Goal: Use online tool/utility: Utilize a website feature to perform a specific function

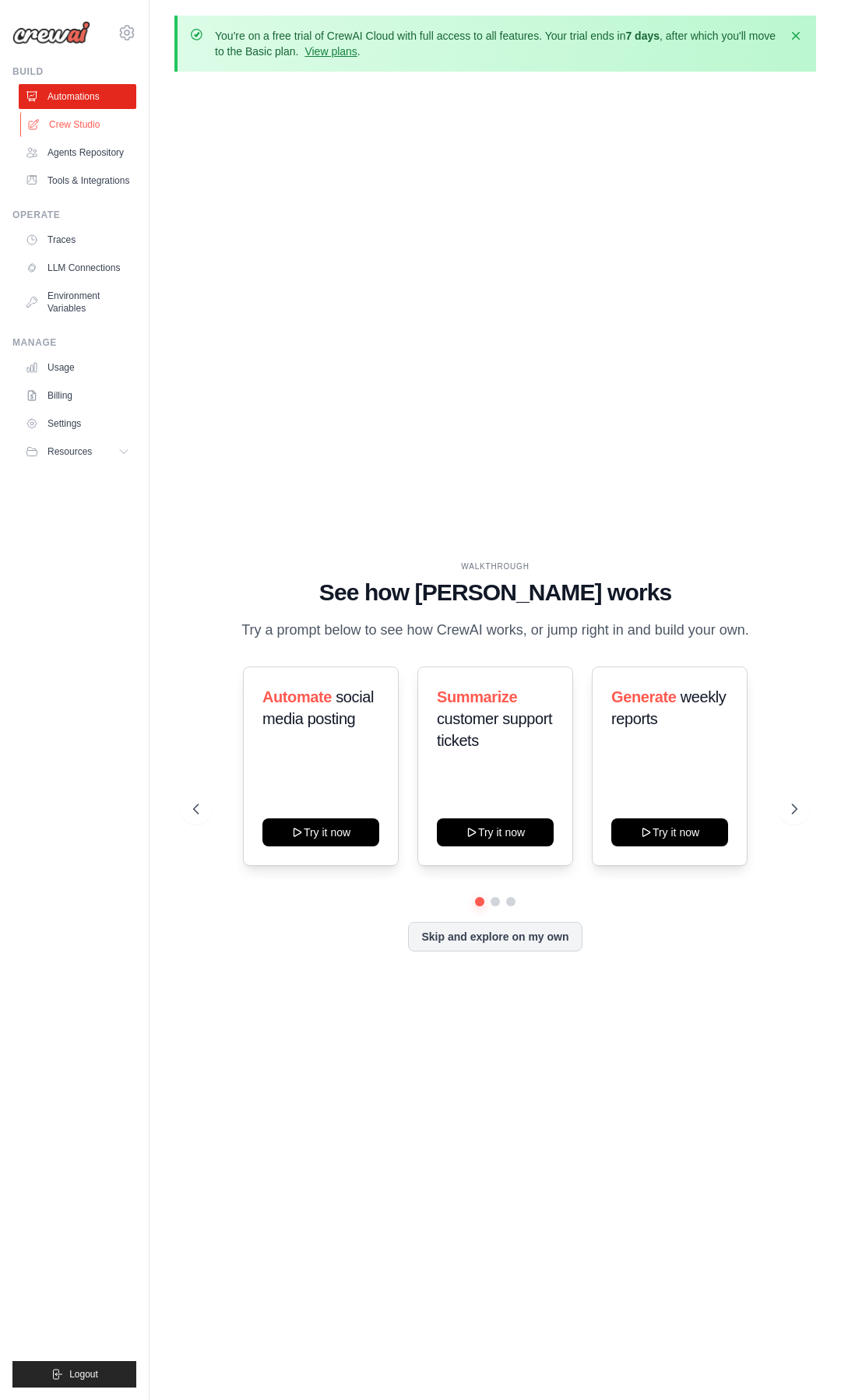
click at [89, 129] on link "Crew Studio" at bounding box center [78, 125] width 117 height 25
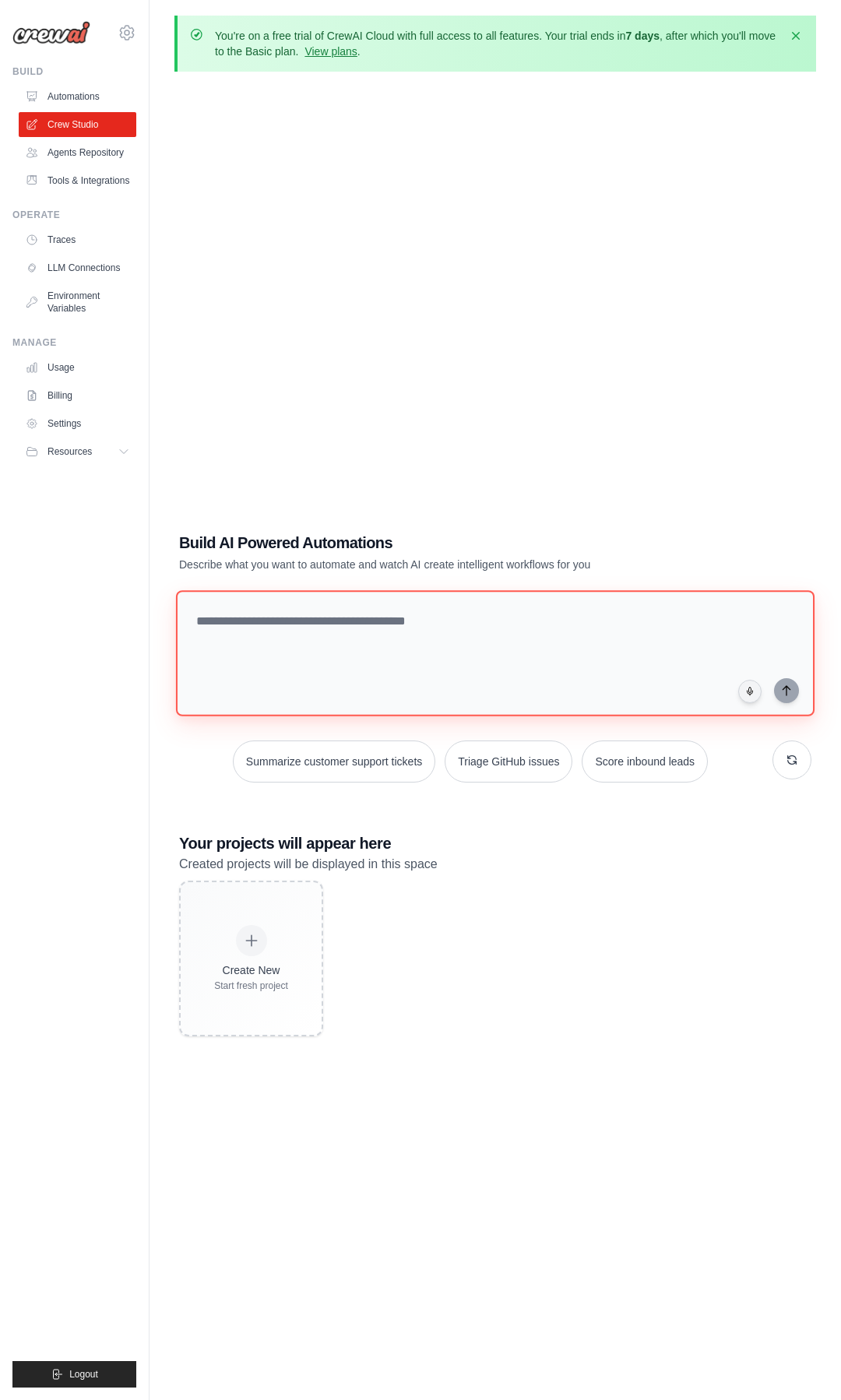
click at [263, 619] on textarea at bounding box center [495, 654] width 639 height 127
type textarea "*"
click at [568, 620] on textarea "**********" at bounding box center [495, 654] width 639 height 127
click at [639, 627] on textarea "**********" at bounding box center [498, 653] width 644 height 127
type textarea "**********"
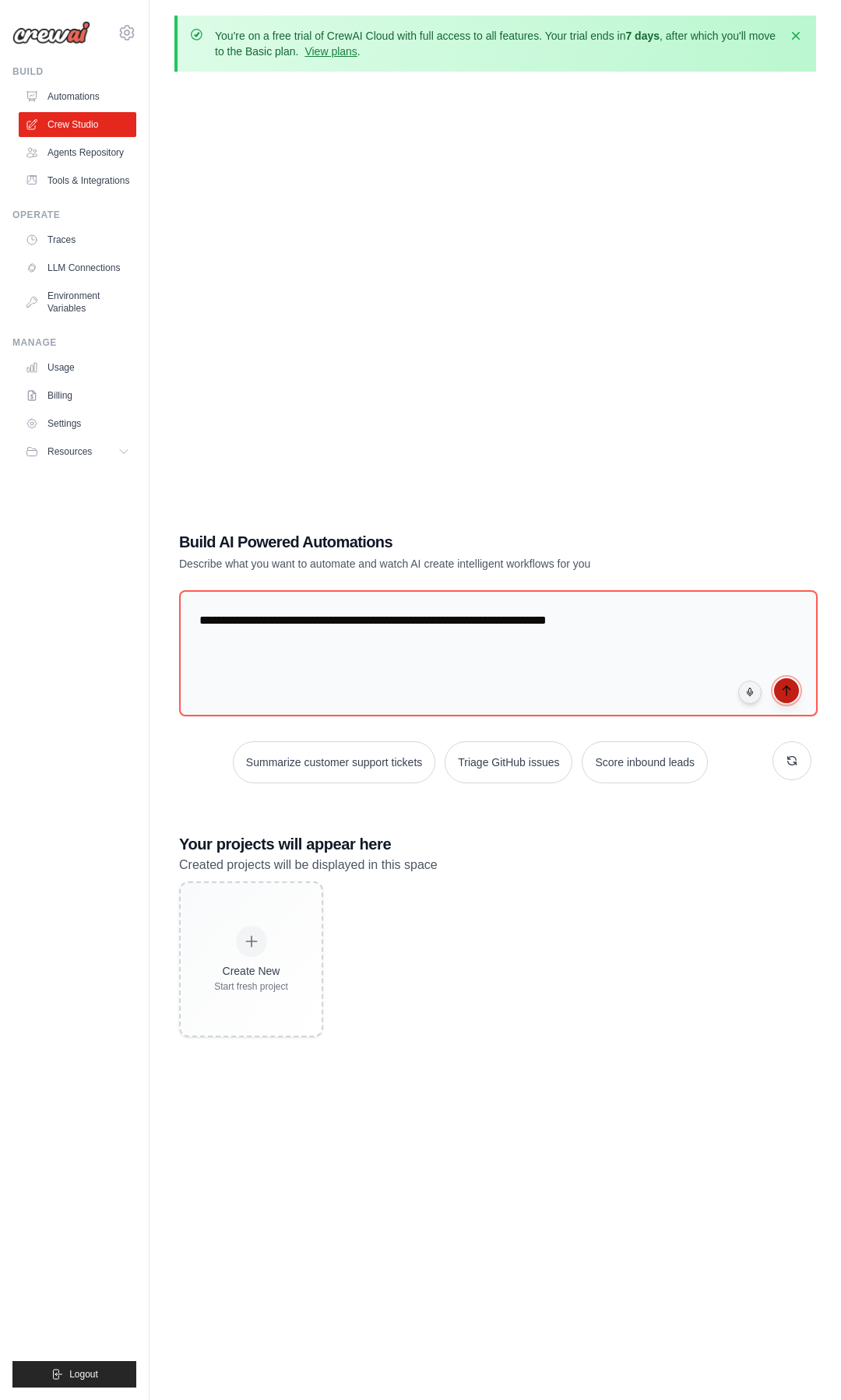
click at [778, 693] on button "submit" at bounding box center [786, 691] width 25 height 25
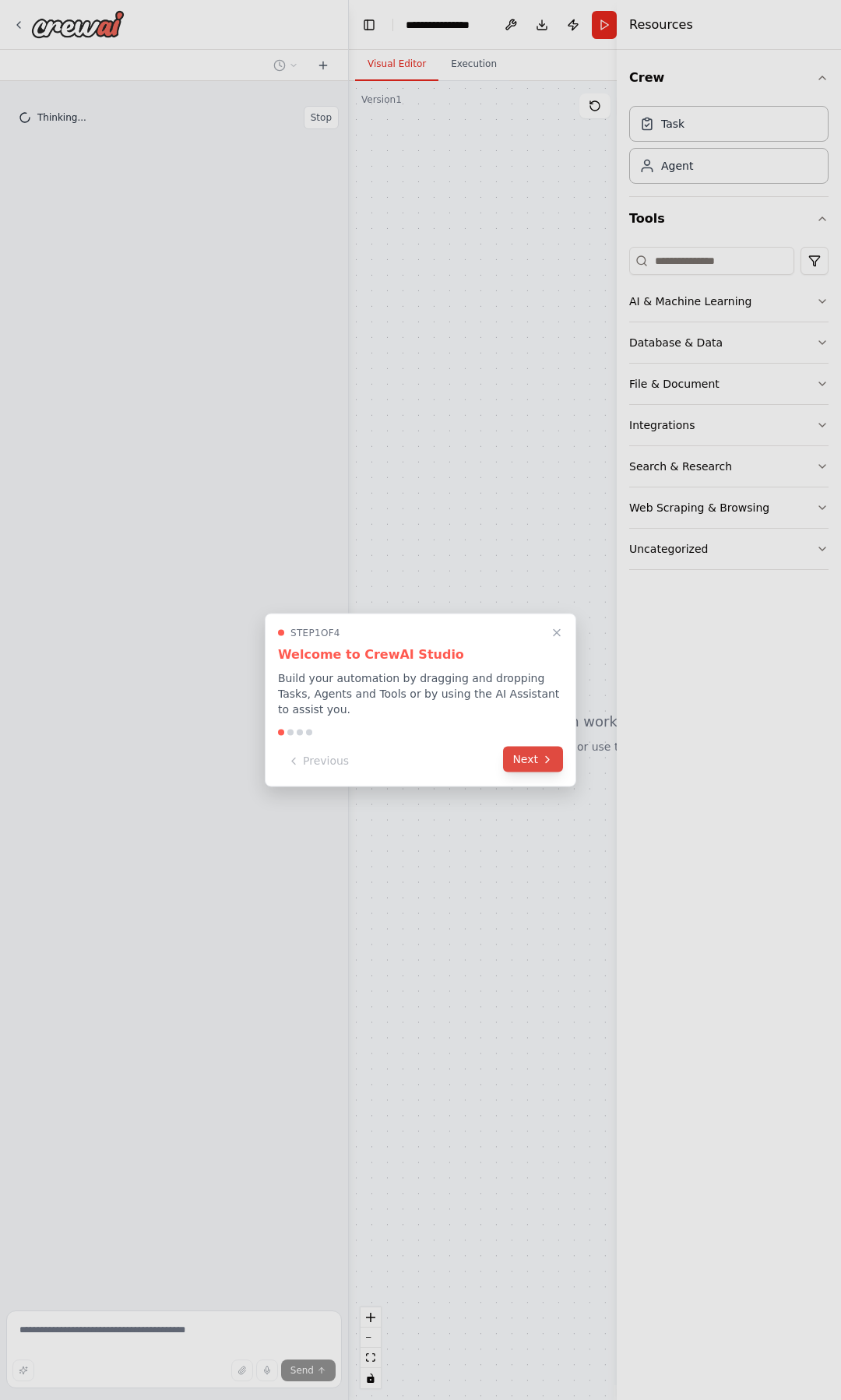
click at [516, 769] on button "Next" at bounding box center [532, 759] width 60 height 26
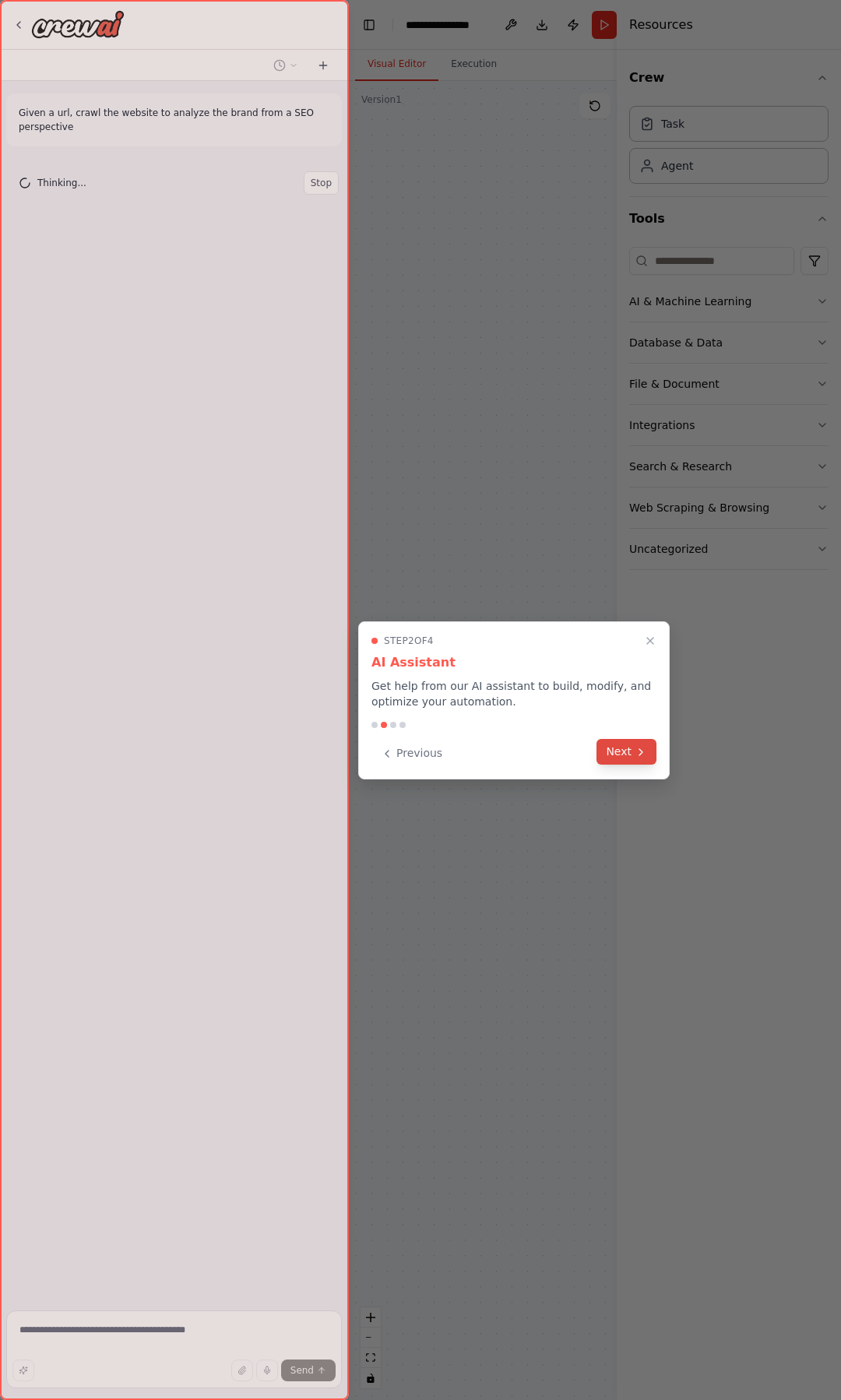
click at [613, 760] on button "Next" at bounding box center [626, 751] width 60 height 26
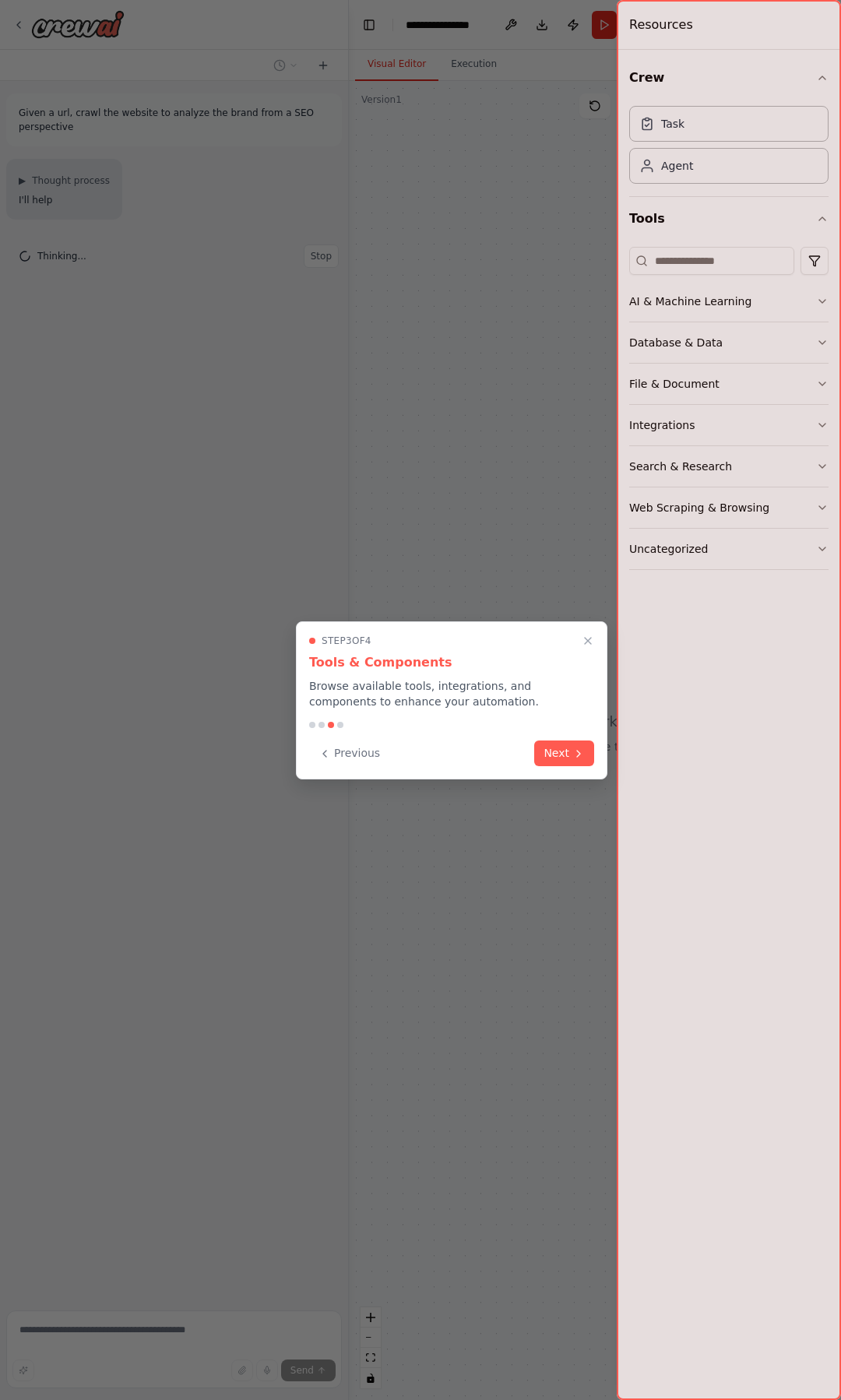
click at [613, 760] on div at bounding box center [420, 700] width 841 height 1400
click at [597, 759] on div "Step 3 of 4 Tools & Components Browse available tools, integrations, and compon…" at bounding box center [452, 700] width 312 height 158
click at [593, 759] on button "Next" at bounding box center [563, 751] width 60 height 26
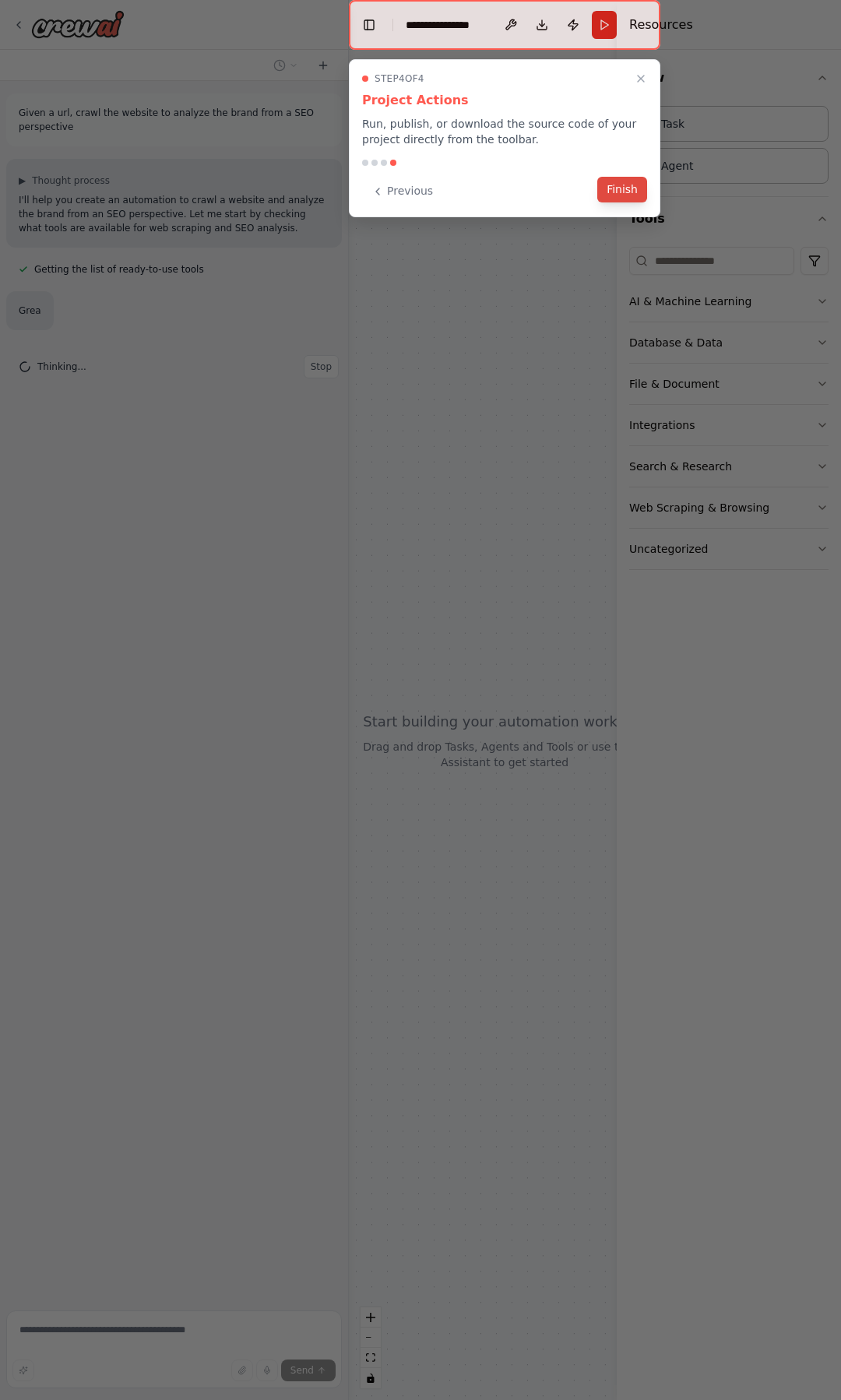
click at [628, 193] on button "Finish" at bounding box center [622, 189] width 50 height 26
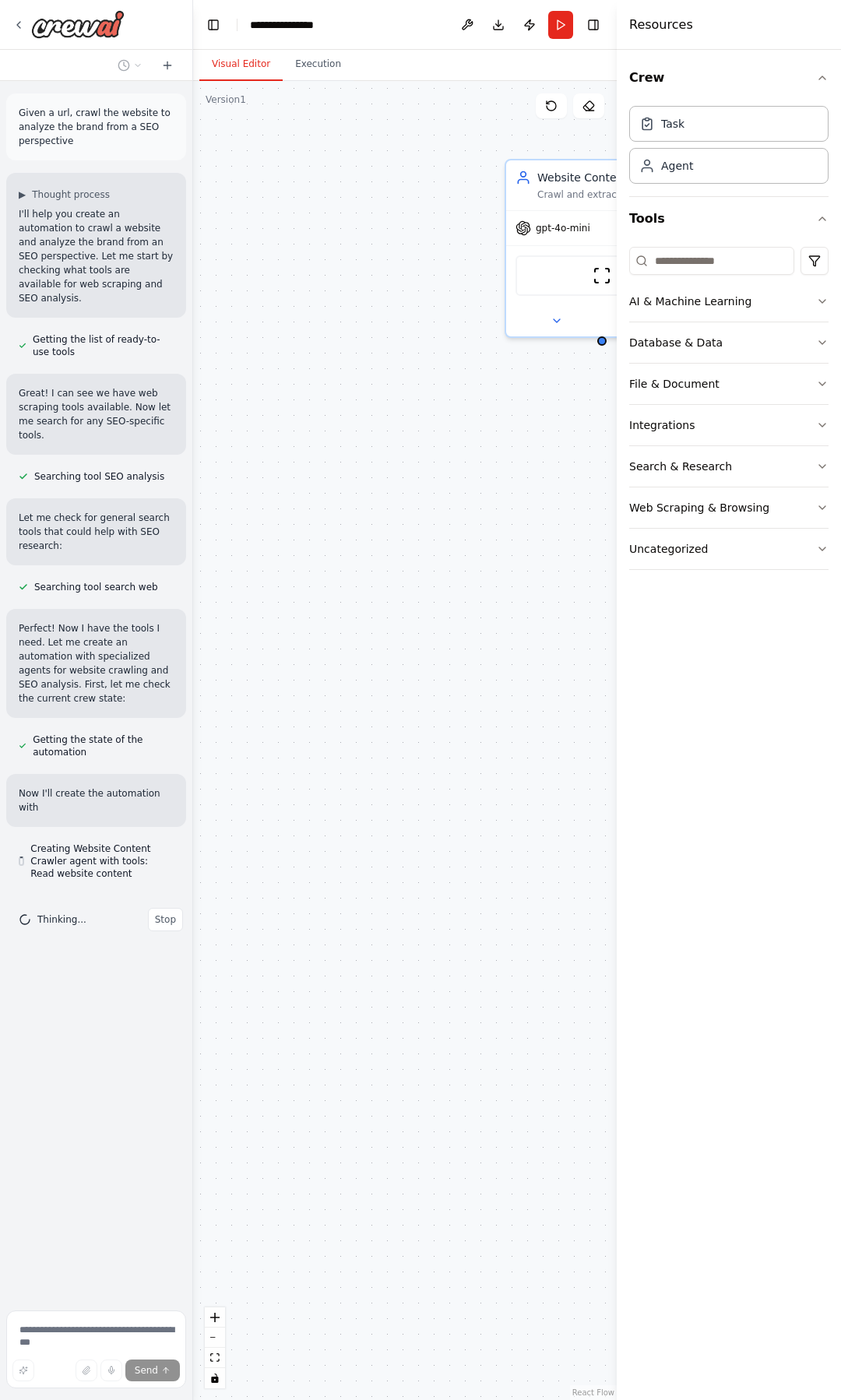
drag, startPoint x: 346, startPoint y: 684, endPoint x: 180, endPoint y: 670, distance: 166.6
click at [180, 670] on div "**********" at bounding box center [420, 700] width 841 height 1400
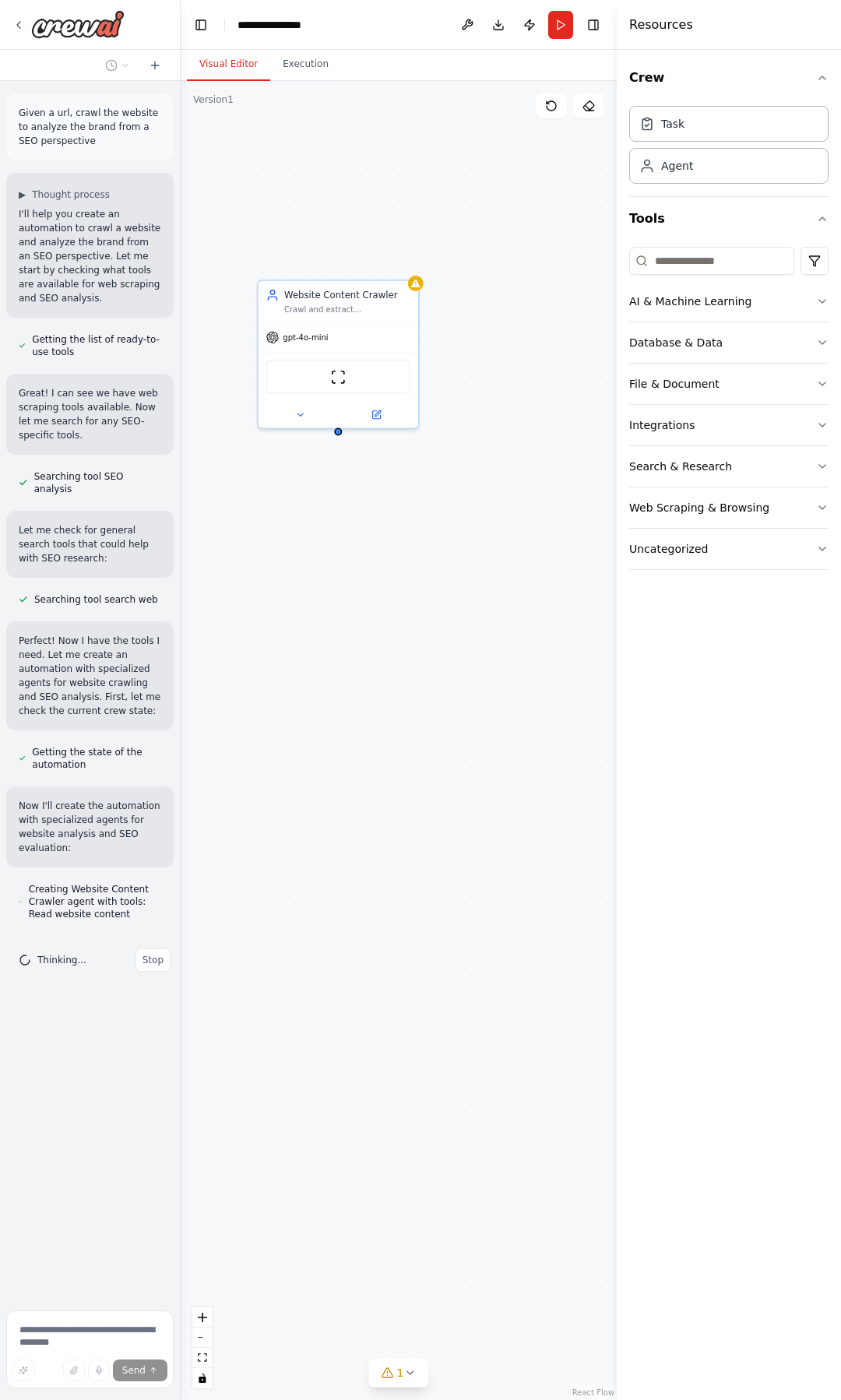
drag, startPoint x: 450, startPoint y: 664, endPoint x: 220, endPoint y: 702, distance: 233.1
click at [220, 702] on div "Website Content Crawler Crawl and extract comprehensive content from {website_u…" at bounding box center [399, 741] width 437 height 1319
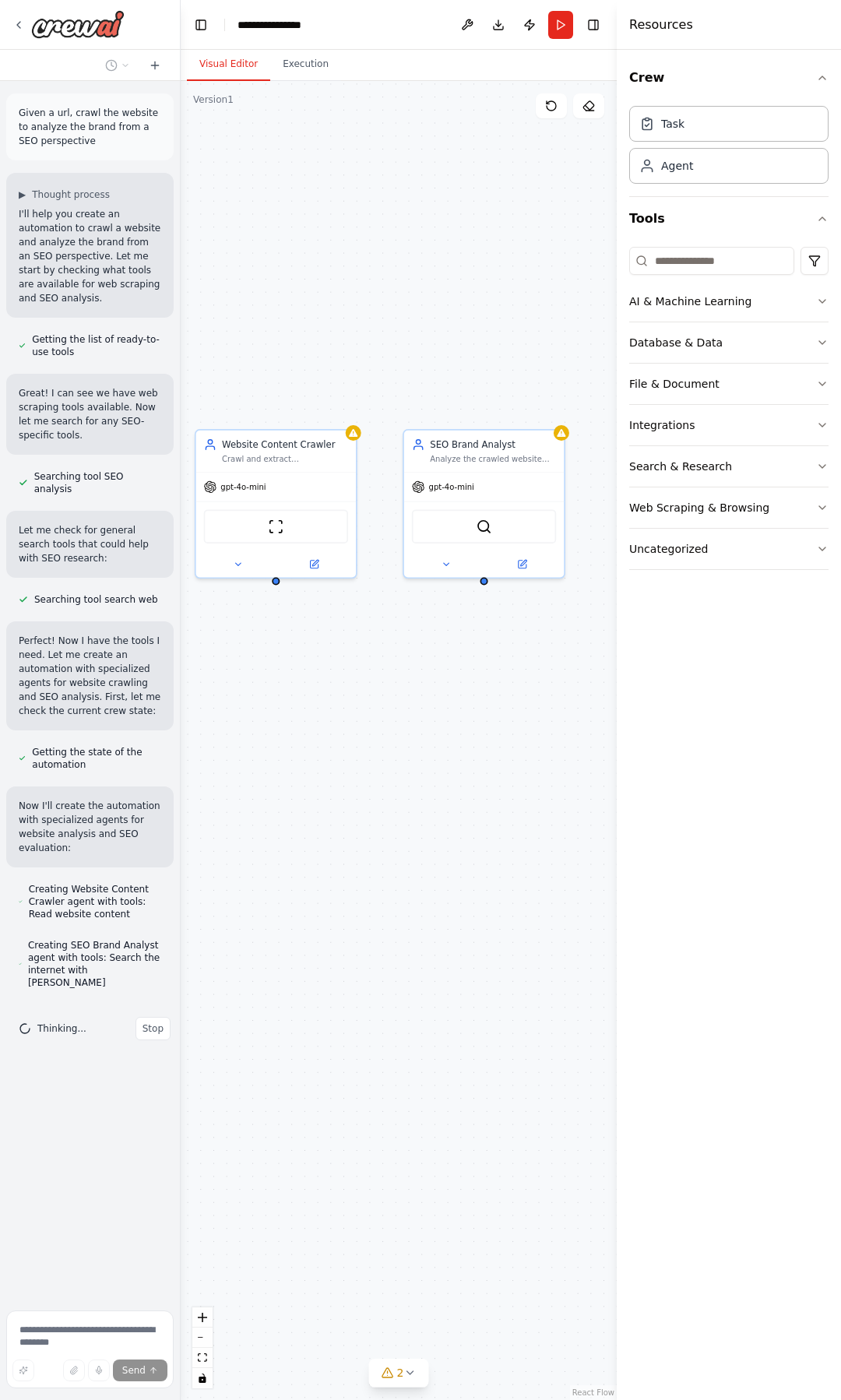
drag, startPoint x: 384, startPoint y: 572, endPoint x: 309, endPoint y: 716, distance: 162.4
click at [308, 716] on div "Website Content Crawler Crawl and extract comprehensive content from {website_u…" at bounding box center [399, 741] width 437 height 1319
drag, startPoint x: 328, startPoint y: 270, endPoint x: 348, endPoint y: 268, distance: 20.1
click at [348, 268] on div "Website Content Crawler Crawl and extract comprehensive content from {website_u…" at bounding box center [399, 741] width 437 height 1319
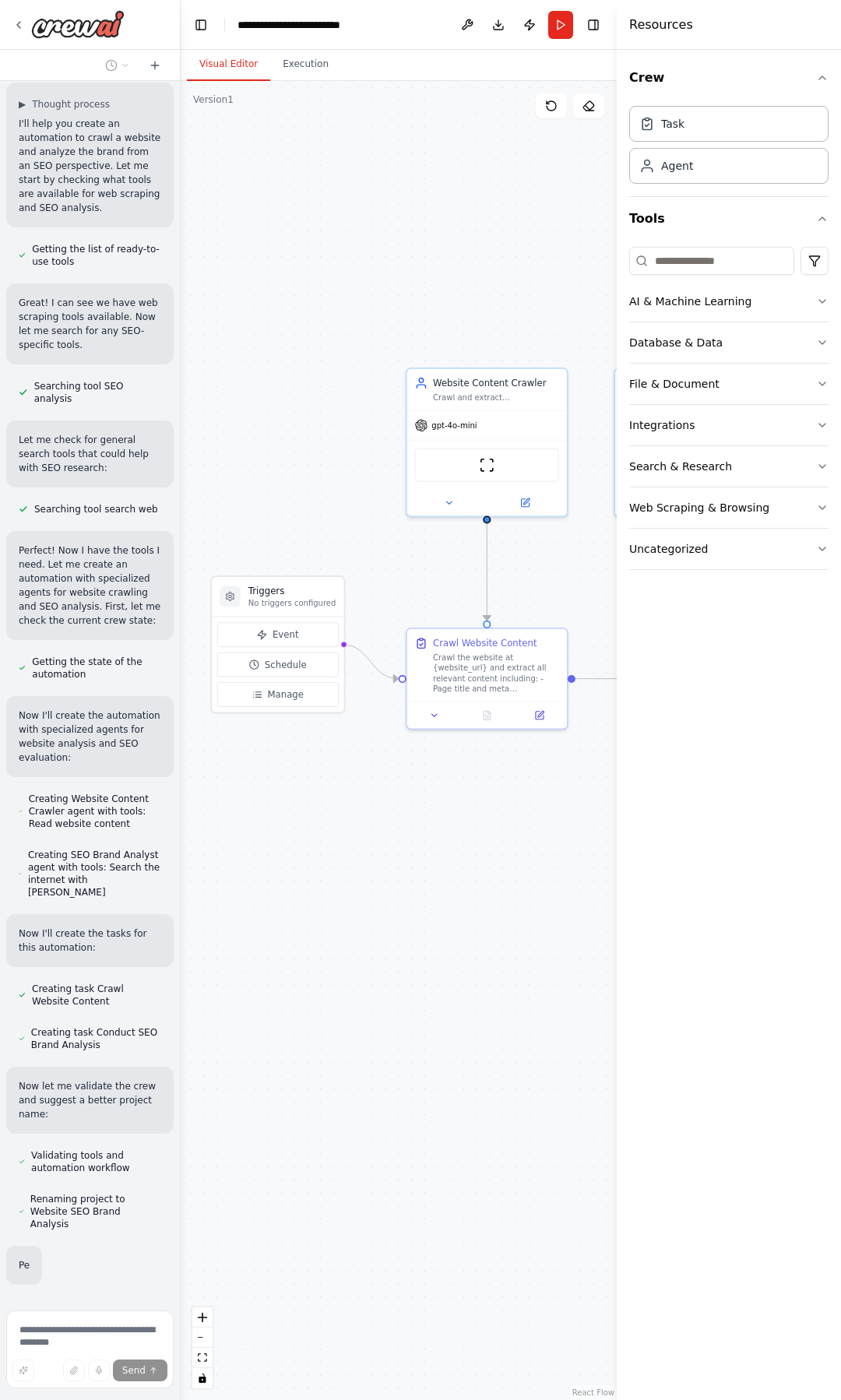
scroll to position [92, 0]
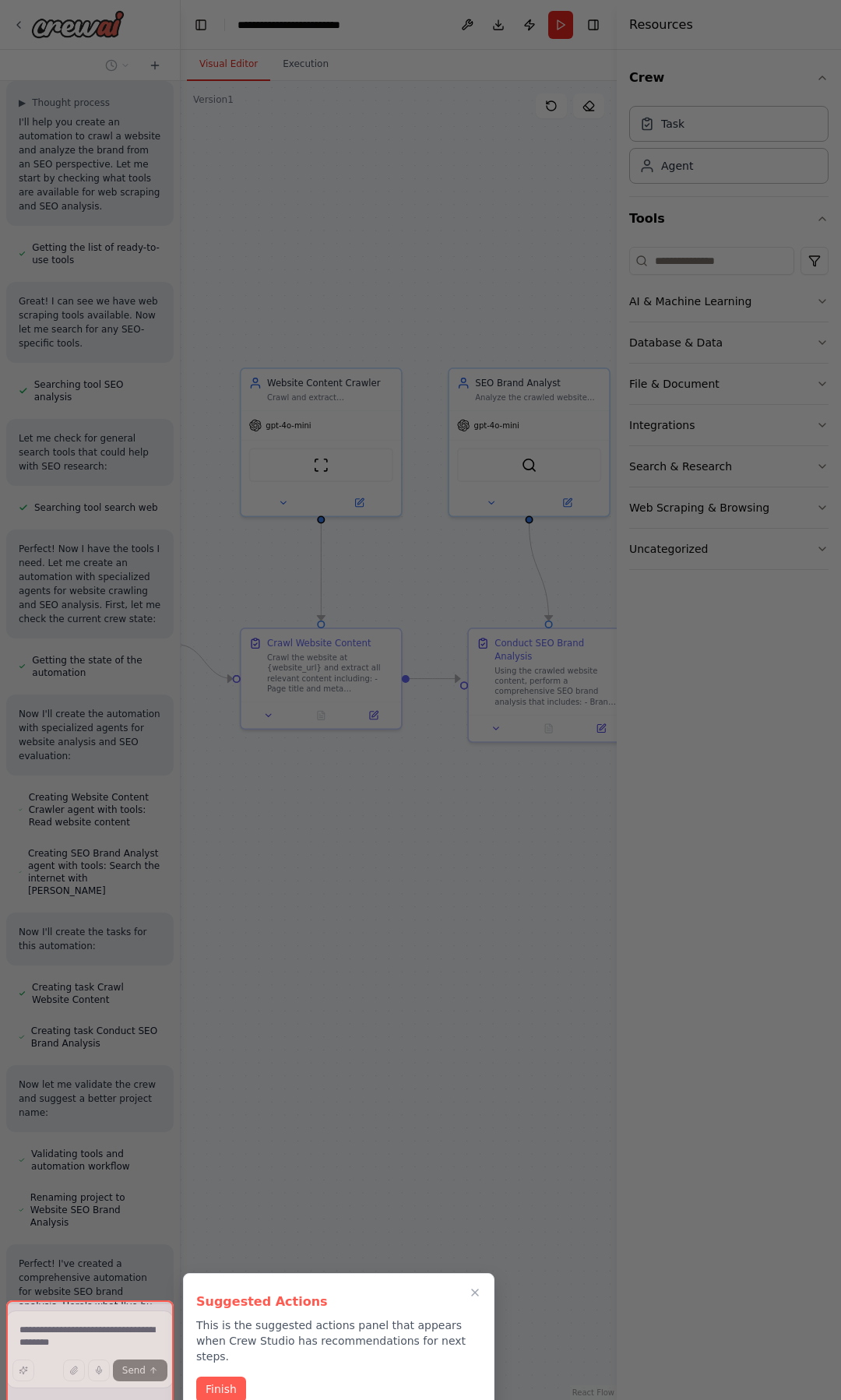
drag, startPoint x: 438, startPoint y: 885, endPoint x: 446, endPoint y: 830, distance: 55.6
click at [446, 830] on div "Given a url, crawl the website to analyze the brand from a SEO perspective ▶ Th…" at bounding box center [420, 700] width 841 height 1400
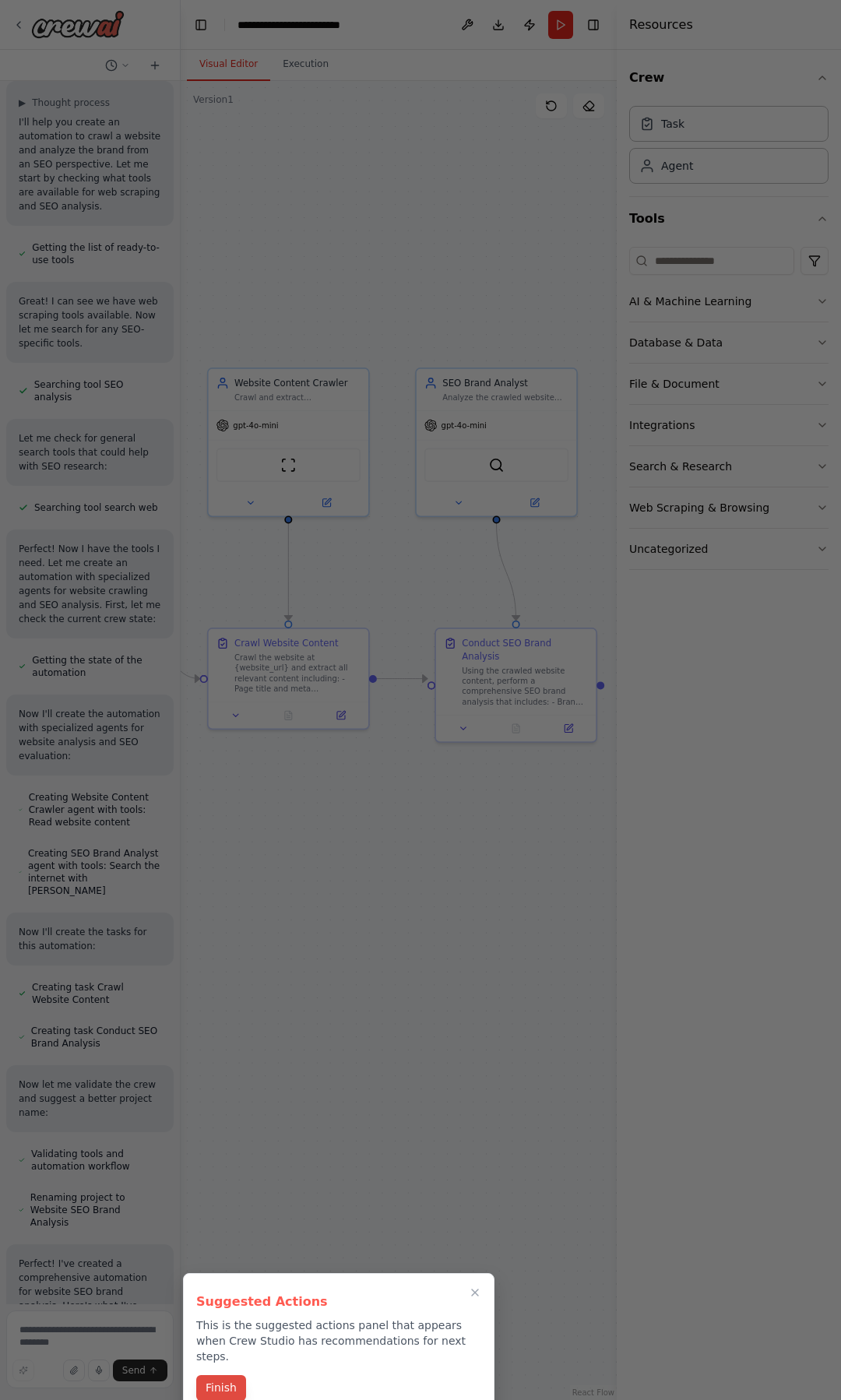
click at [215, 1375] on button "Finish" at bounding box center [221, 1388] width 50 height 26
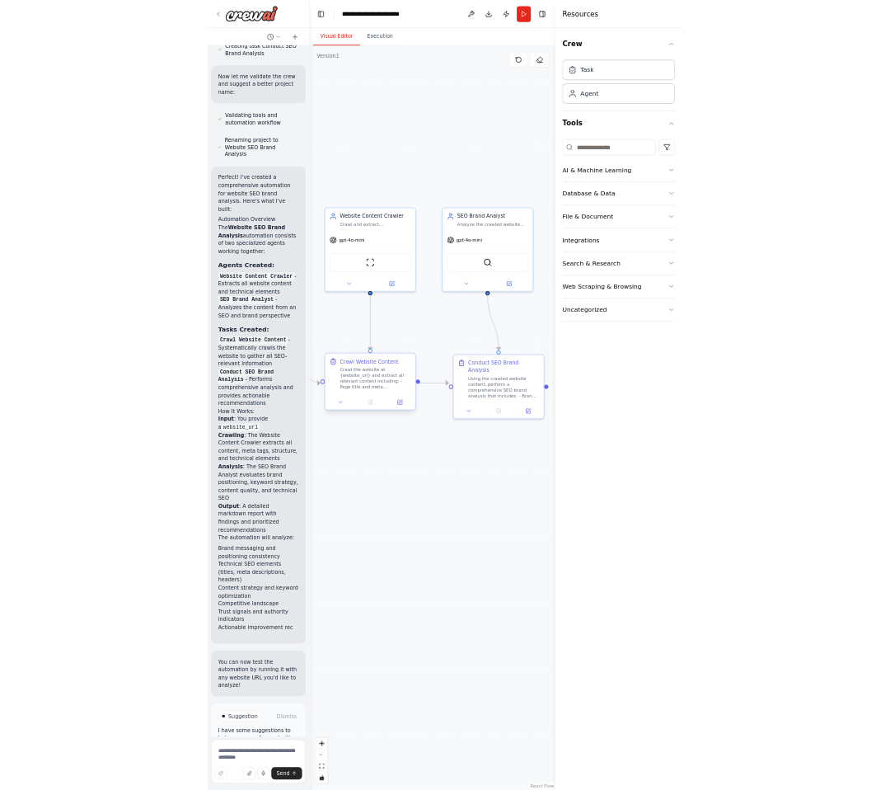
scroll to position [1118, 0]
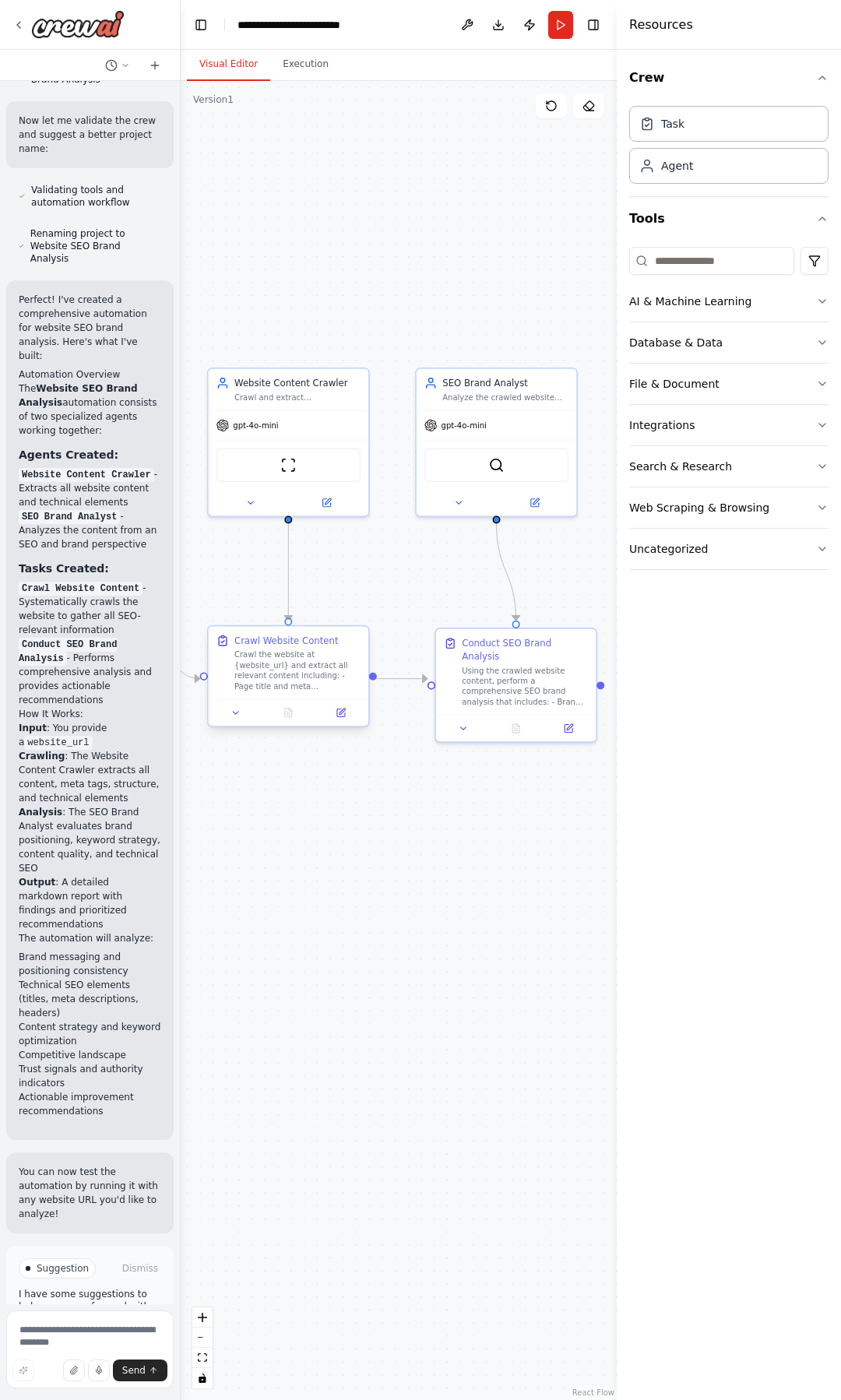
click at [315, 680] on div "Crawl the website at {website_url} and extract all relevant content including: …" at bounding box center [298, 670] width 127 height 42
click at [300, 678] on div "Crawl the website at {website_url} and extract all relevant content including: …" at bounding box center [298, 670] width 127 height 42
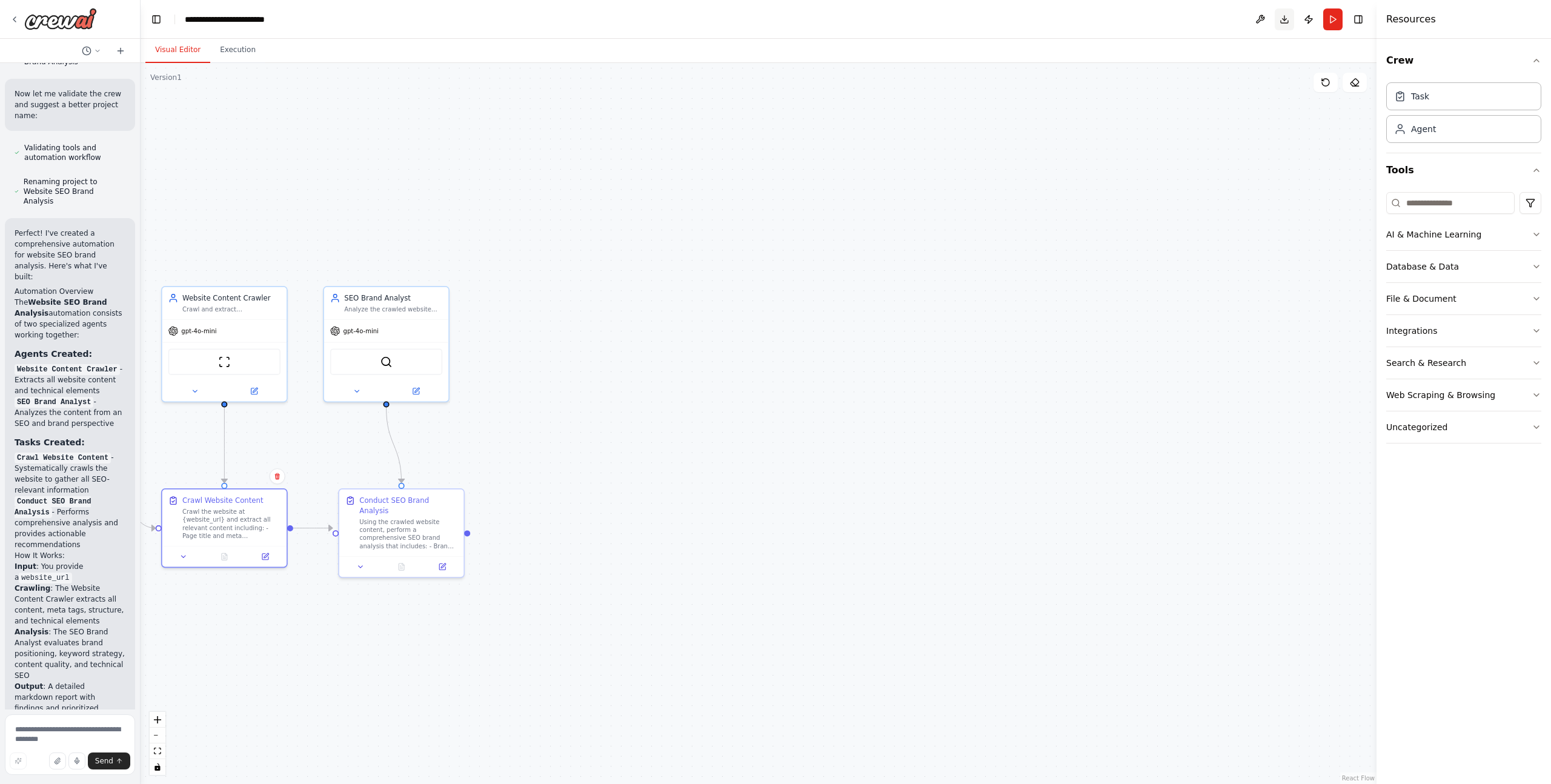
click at [653, 22] on button "Download" at bounding box center [1284, 20] width 19 height 22
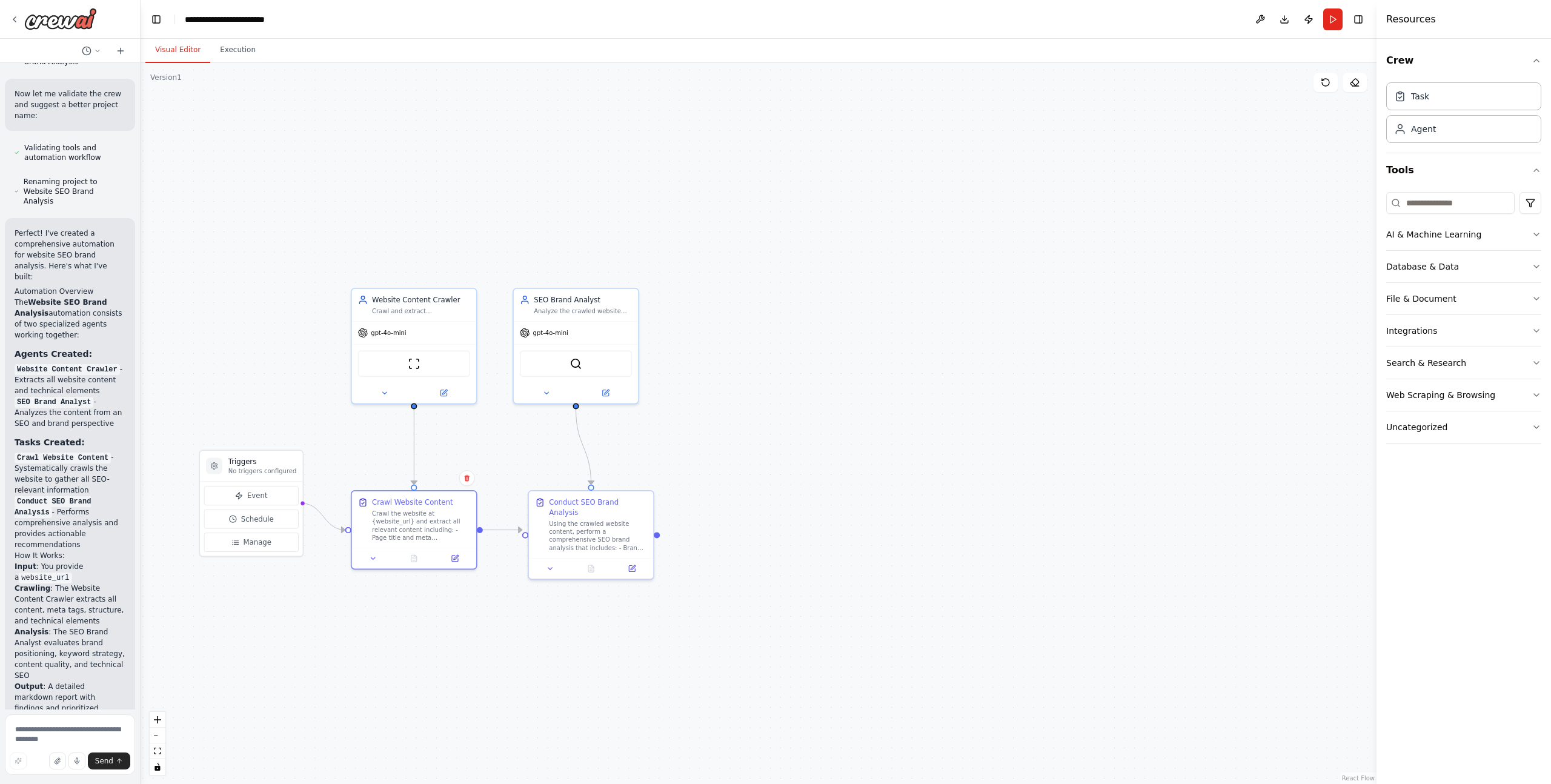
drag, startPoint x: 521, startPoint y: 495, endPoint x: 711, endPoint y: 496, distance: 190.0
click at [653, 496] on div ".deletable-edge-delete-btn { width: 20px; height: 20px; border: 0px solid #ffff…" at bounding box center [759, 423] width 1236 height 721
